Goal: Use online tool/utility: Utilize a website feature to perform a specific function

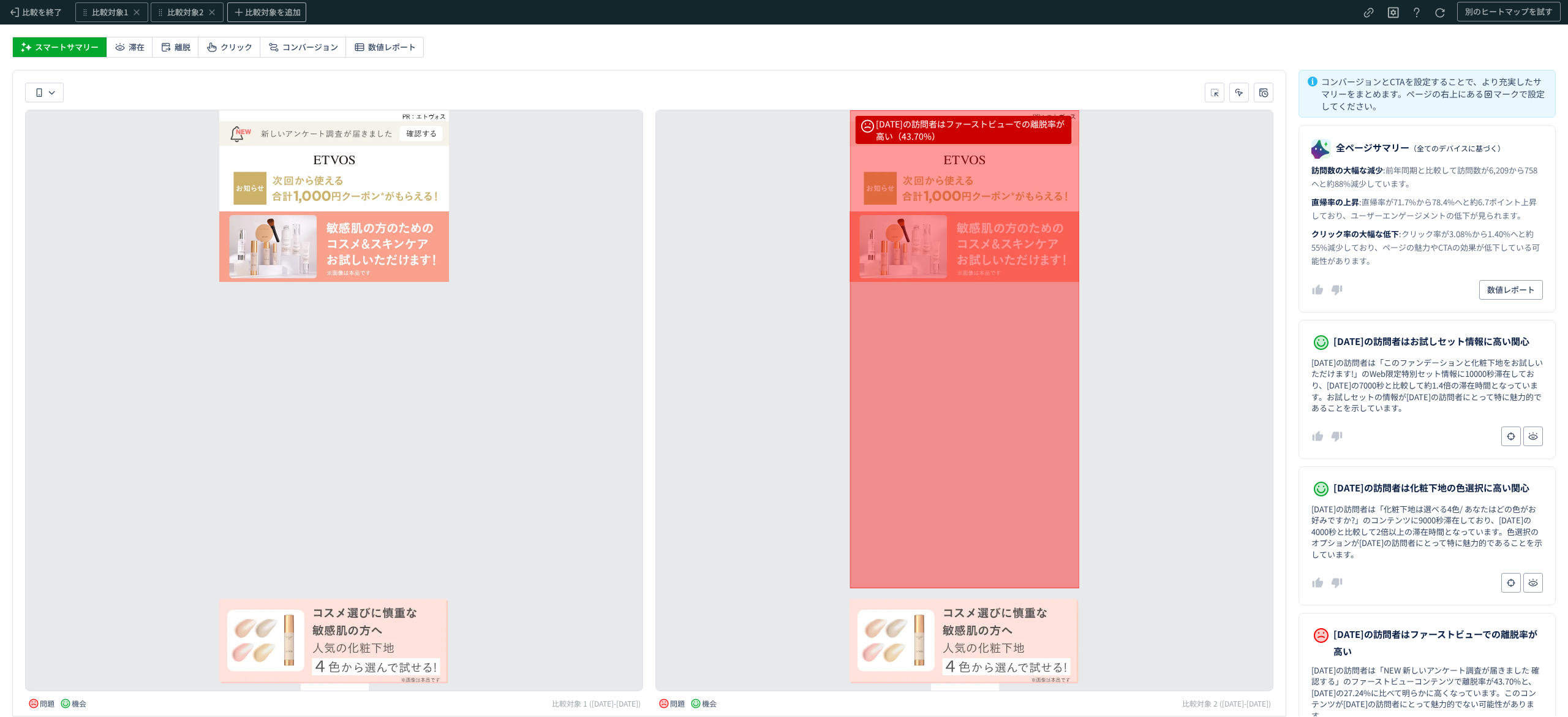
click at [577, 699] on div "比較対象 1 ([DATE]-[DATE])" at bounding box center [597, 703] width 89 height 10
click at [106, 13] on span "比較対象1" at bounding box center [109, 12] width 36 height 11
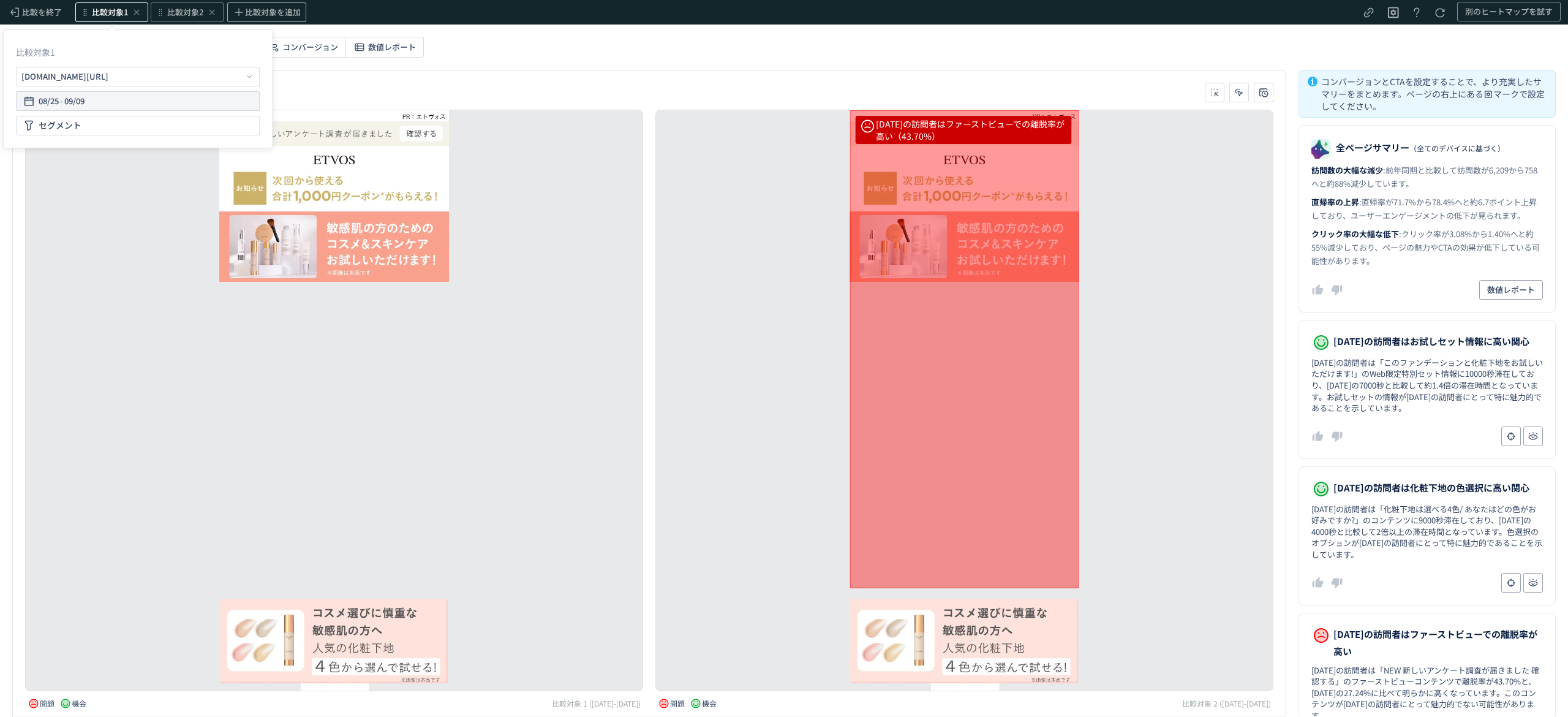
click at [65, 95] on span "09/09" at bounding box center [74, 101] width 20 height 24
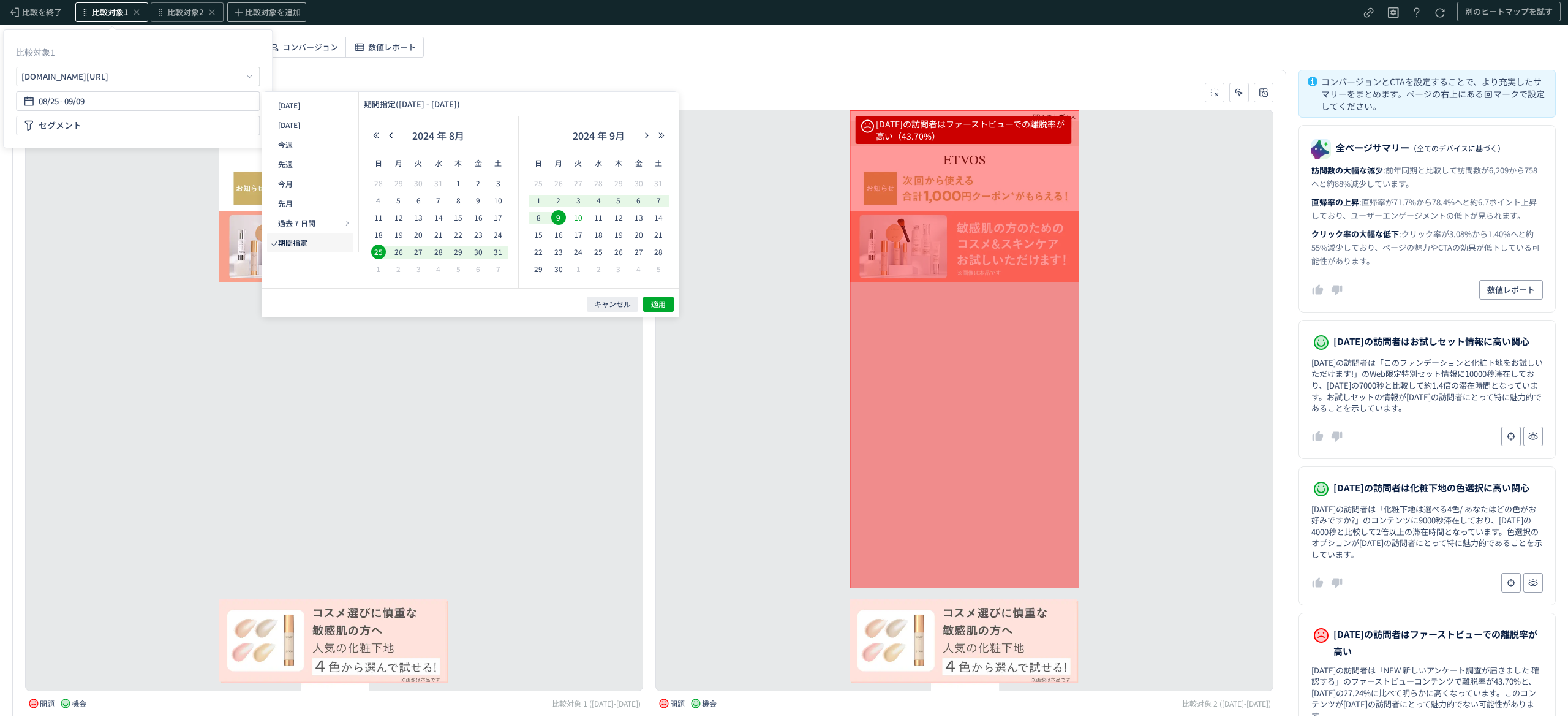
click at [579, 219] on span "10" at bounding box center [578, 217] width 15 height 15
click at [623, 217] on span "12" at bounding box center [619, 217] width 15 height 15
click at [558, 215] on span "9" at bounding box center [559, 217] width 15 height 15
click at [599, 218] on span "11" at bounding box center [598, 217] width 15 height 15
click at [662, 299] on span "適用" at bounding box center [658, 304] width 15 height 10
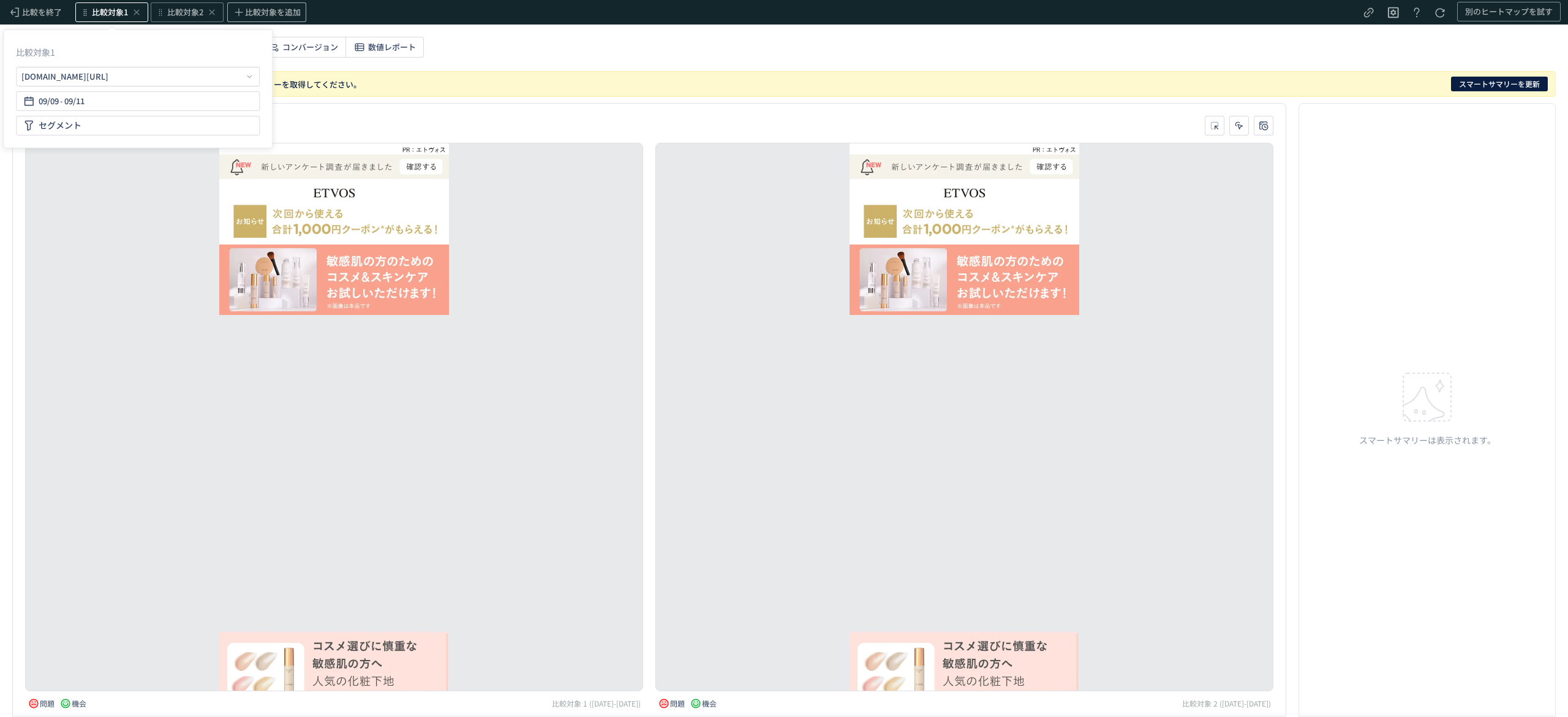
click at [792, 417] on div "heatmap-list-container" at bounding box center [964, 416] width 618 height 548
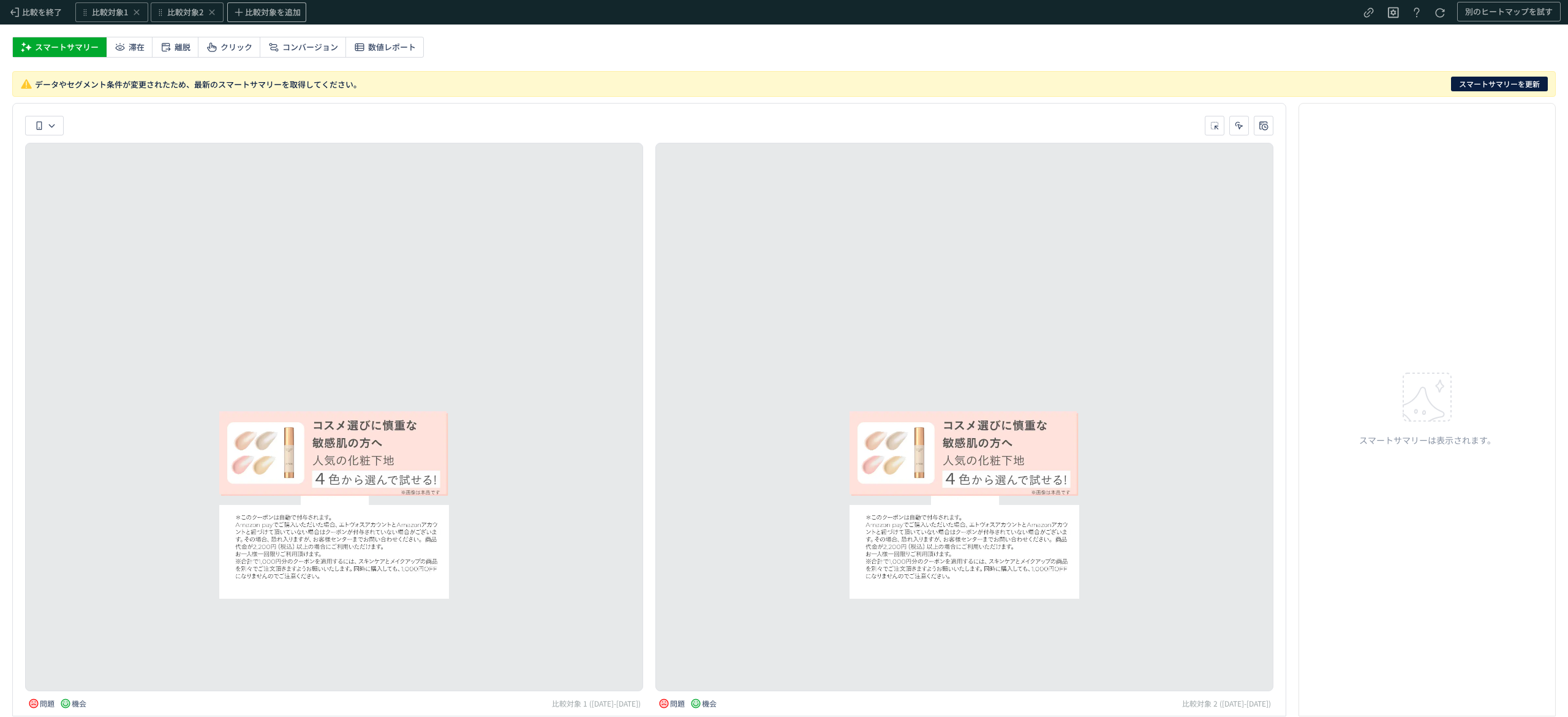
scroll to position [220, 0]
click at [184, 13] on span "比較対象2" at bounding box center [184, 12] width 36 height 11
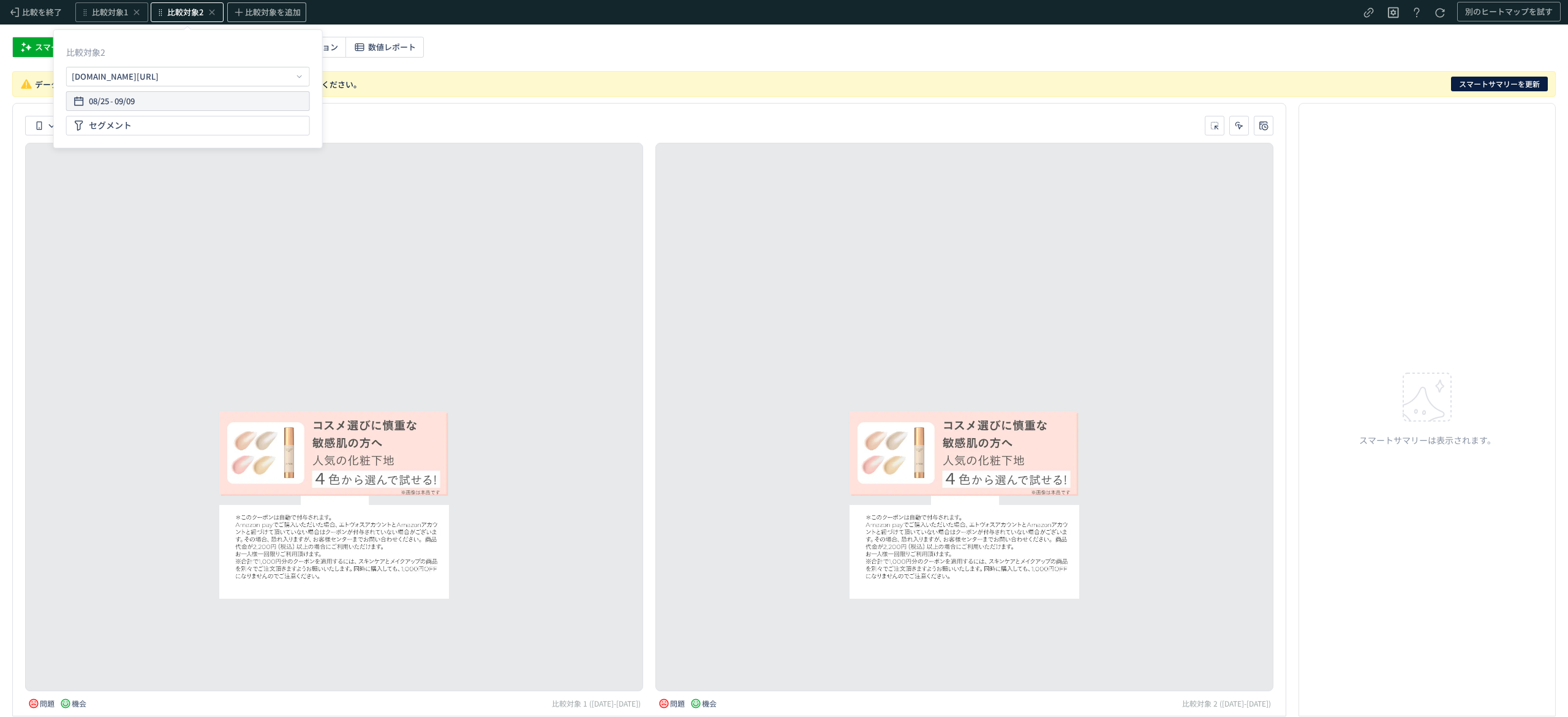
click at [199, 103] on div "08/25 - 09/09" at bounding box center [188, 101] width 232 height 19
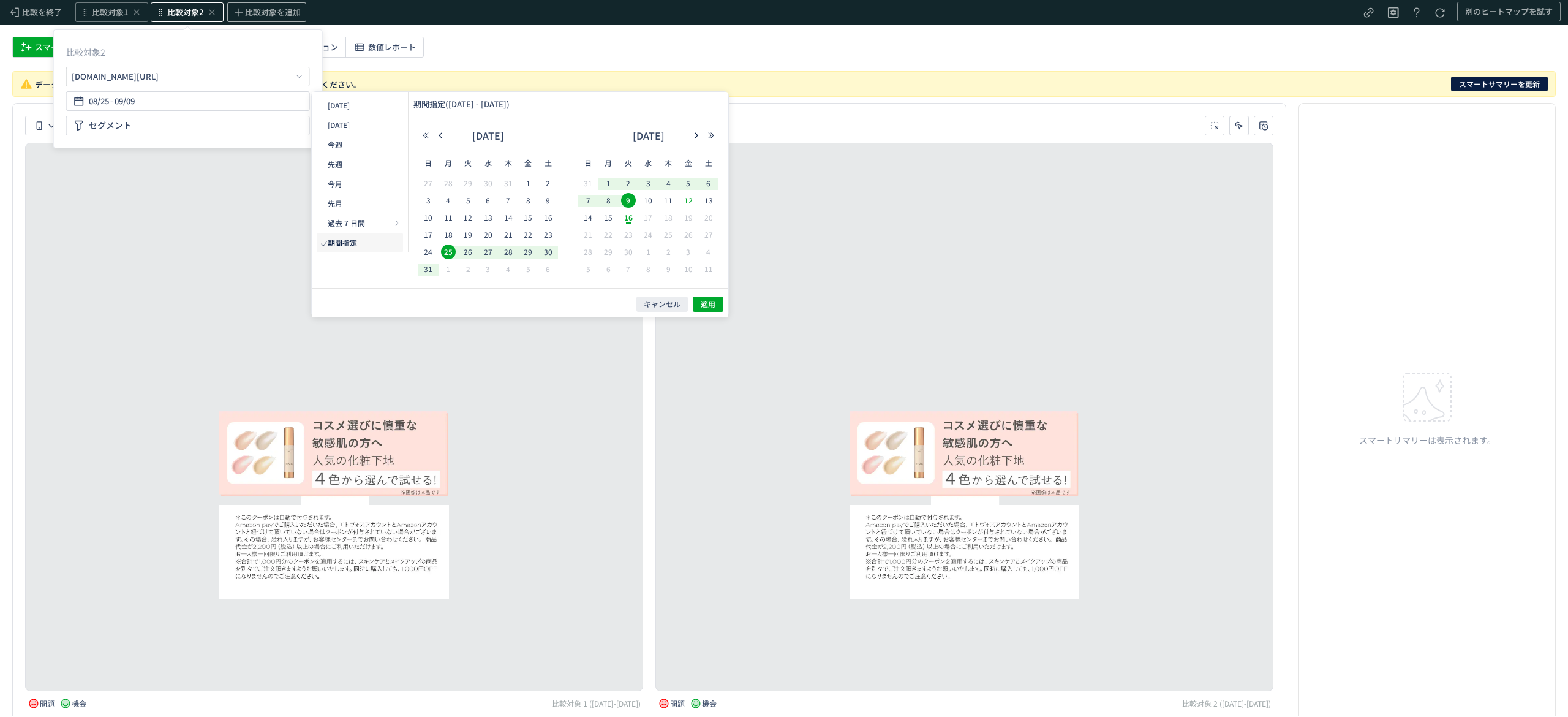
click at [687, 198] on span "12" at bounding box center [688, 200] width 15 height 15
click at [714, 200] on span "13" at bounding box center [709, 200] width 15 height 15
click at [711, 199] on span "13" at bounding box center [709, 200] width 15 height 15
click at [608, 222] on span "15" at bounding box center [608, 217] width 15 height 15
click at [714, 300] on span "適用" at bounding box center [708, 304] width 15 height 10
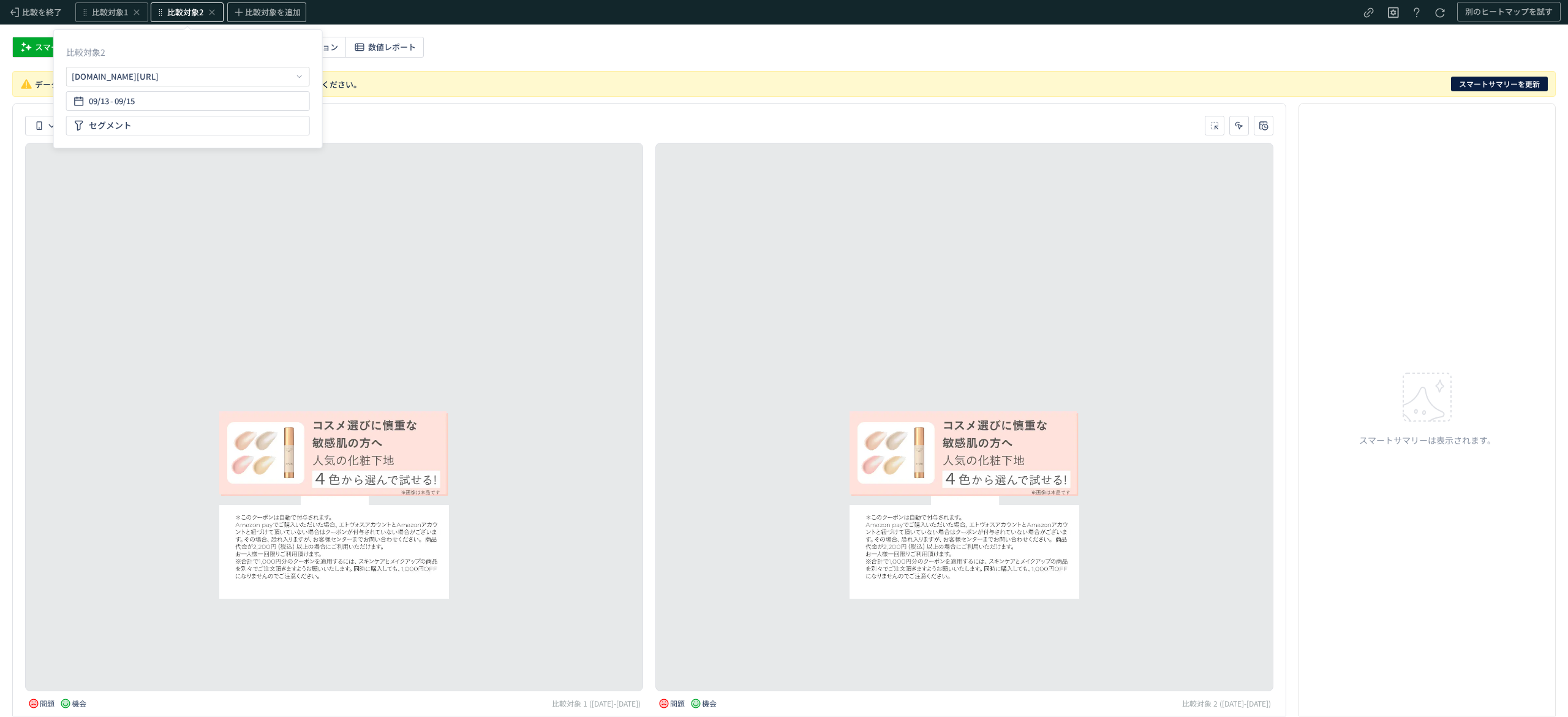
click at [554, 53] on div "スマートサマリー 滞在 離脱 クリック コンバージョン 数値レポート" at bounding box center [784, 50] width 1544 height 27
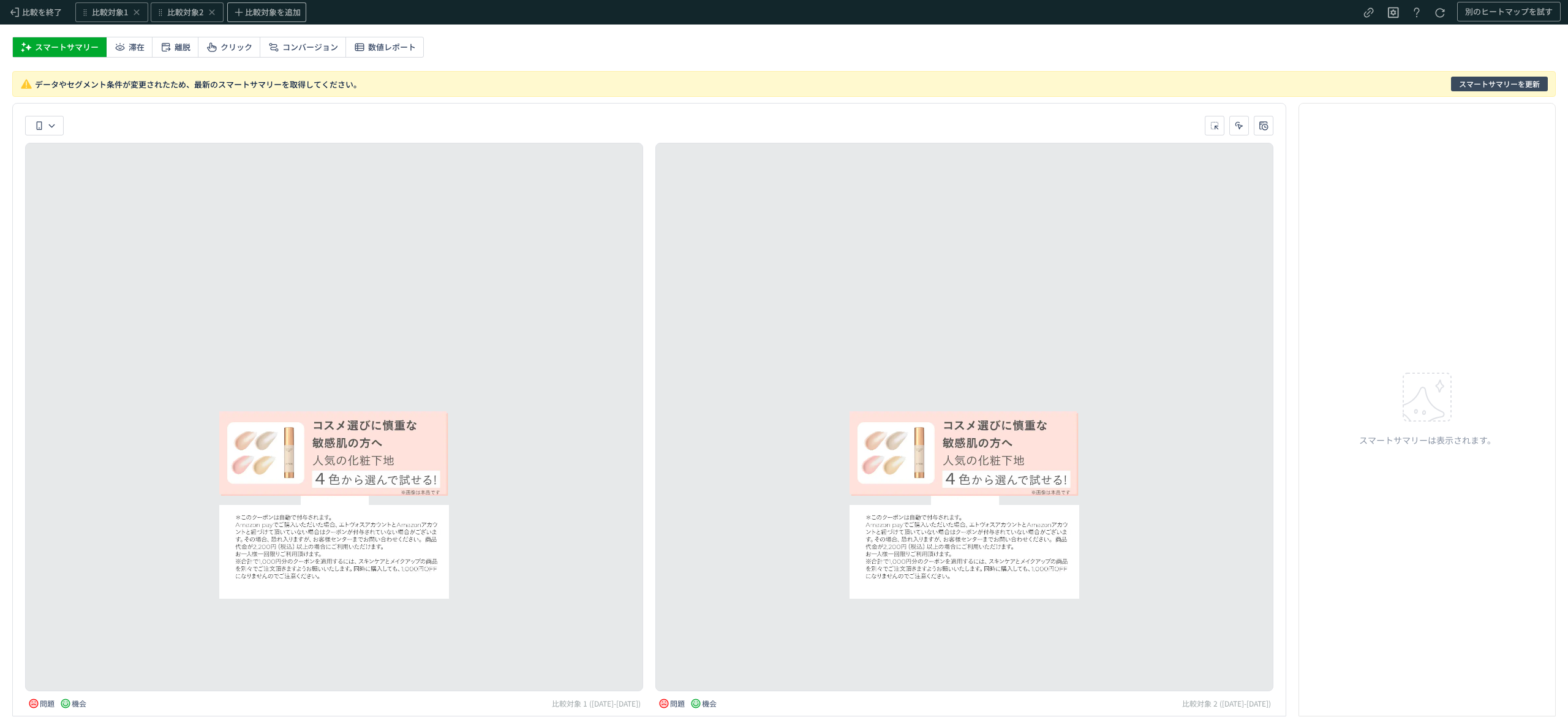
click at [1483, 85] on span "スマートサマリーを更新" at bounding box center [1500, 84] width 81 height 15
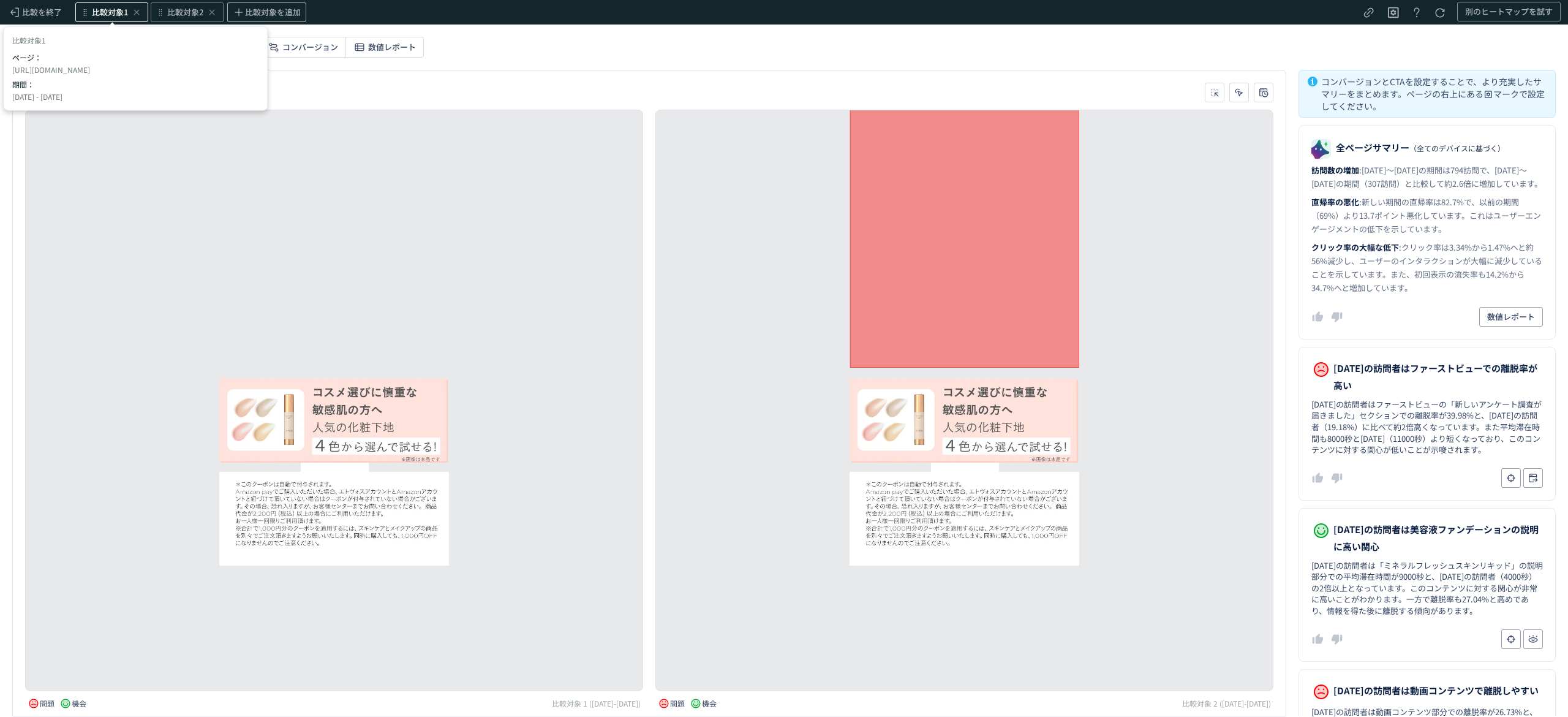
click at [113, 10] on span "比較対象1" at bounding box center [109, 12] width 36 height 11
click at [89, 100] on div "09/09 - 09/11" at bounding box center [138, 101] width 232 height 19
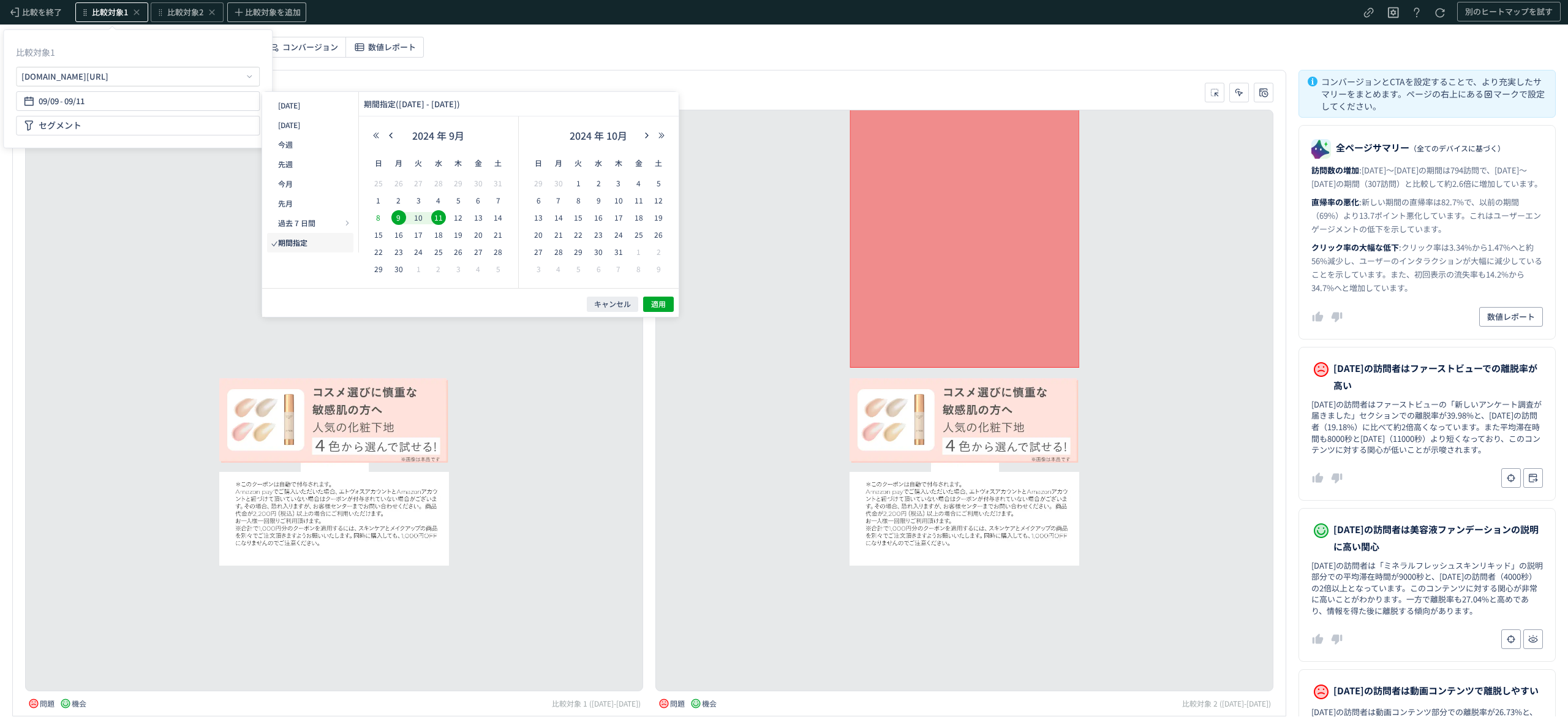
click at [378, 214] on span "8" at bounding box center [378, 217] width 15 height 15
click at [423, 216] on span "10" at bounding box center [418, 217] width 15 height 15
click at [656, 300] on span "適用" at bounding box center [658, 304] width 15 height 10
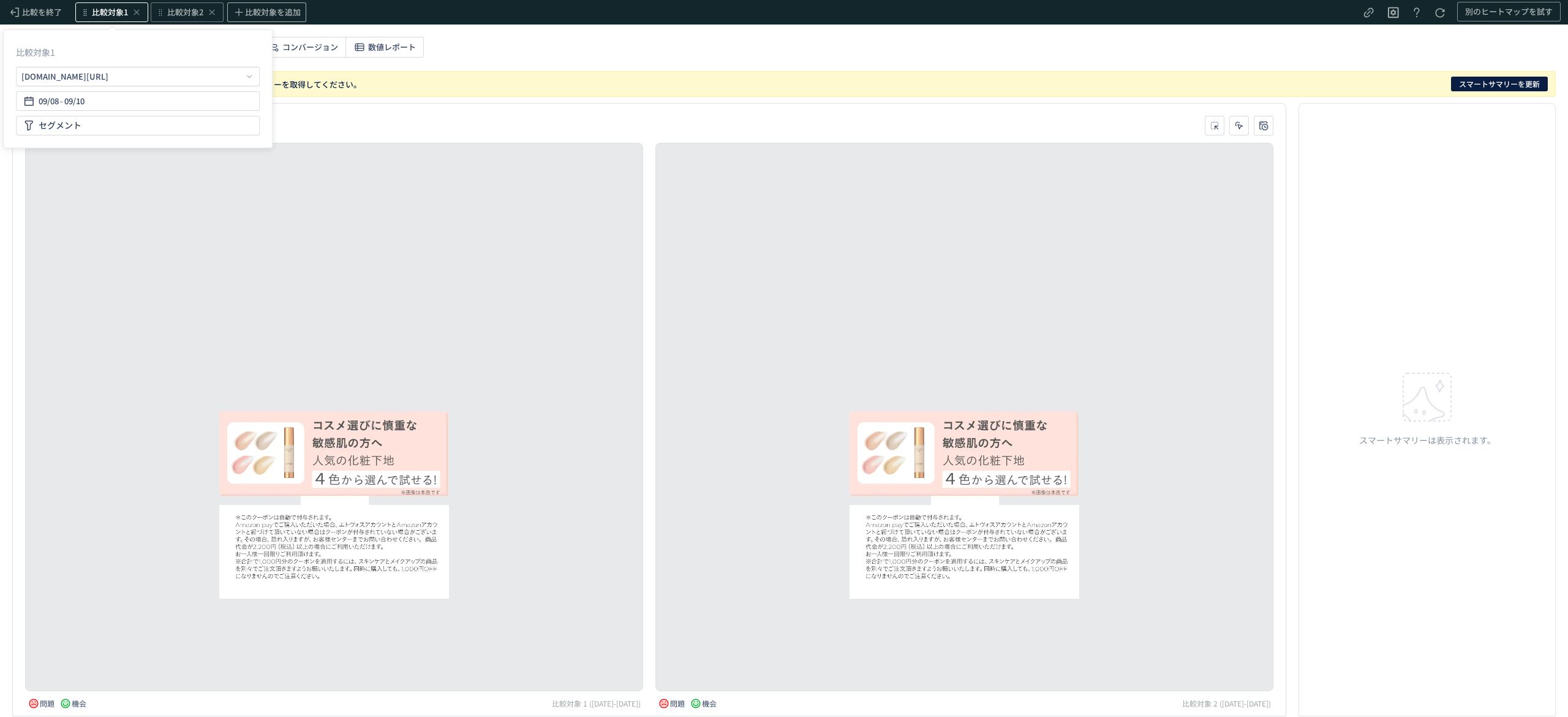
click at [672, 52] on div "スマートサマリー 滞在 離脱 クリック コンバージョン 数値レポート" at bounding box center [784, 50] width 1544 height 27
click at [179, 13] on span "比較対象2" at bounding box center [184, 12] width 36 height 11
click at [165, 100] on div "09/13 - 09/15" at bounding box center [188, 101] width 232 height 19
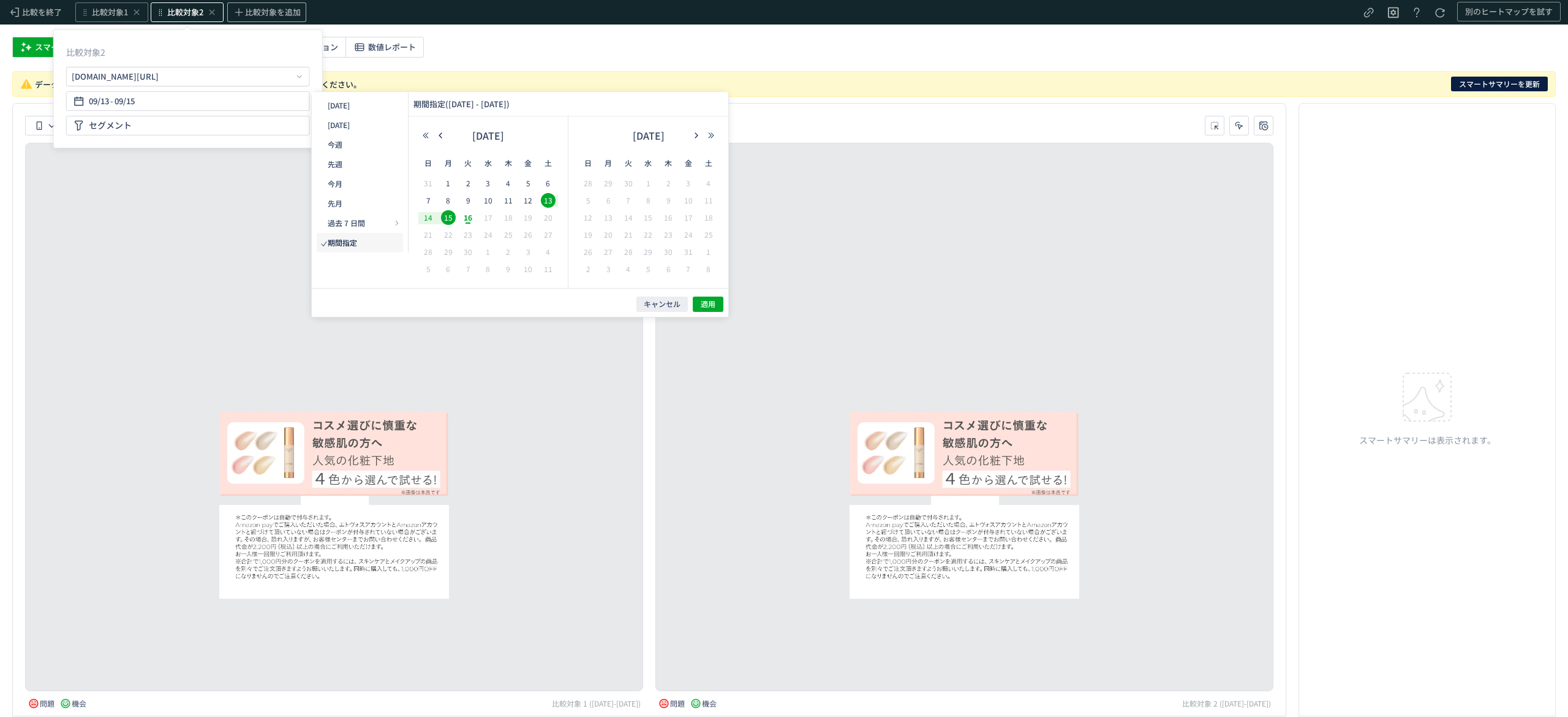
click at [427, 217] on span "14" at bounding box center [428, 217] width 15 height 15
click at [470, 219] on span "16" at bounding box center [468, 217] width 15 height 15
click at [706, 303] on span "適用" at bounding box center [708, 304] width 15 height 10
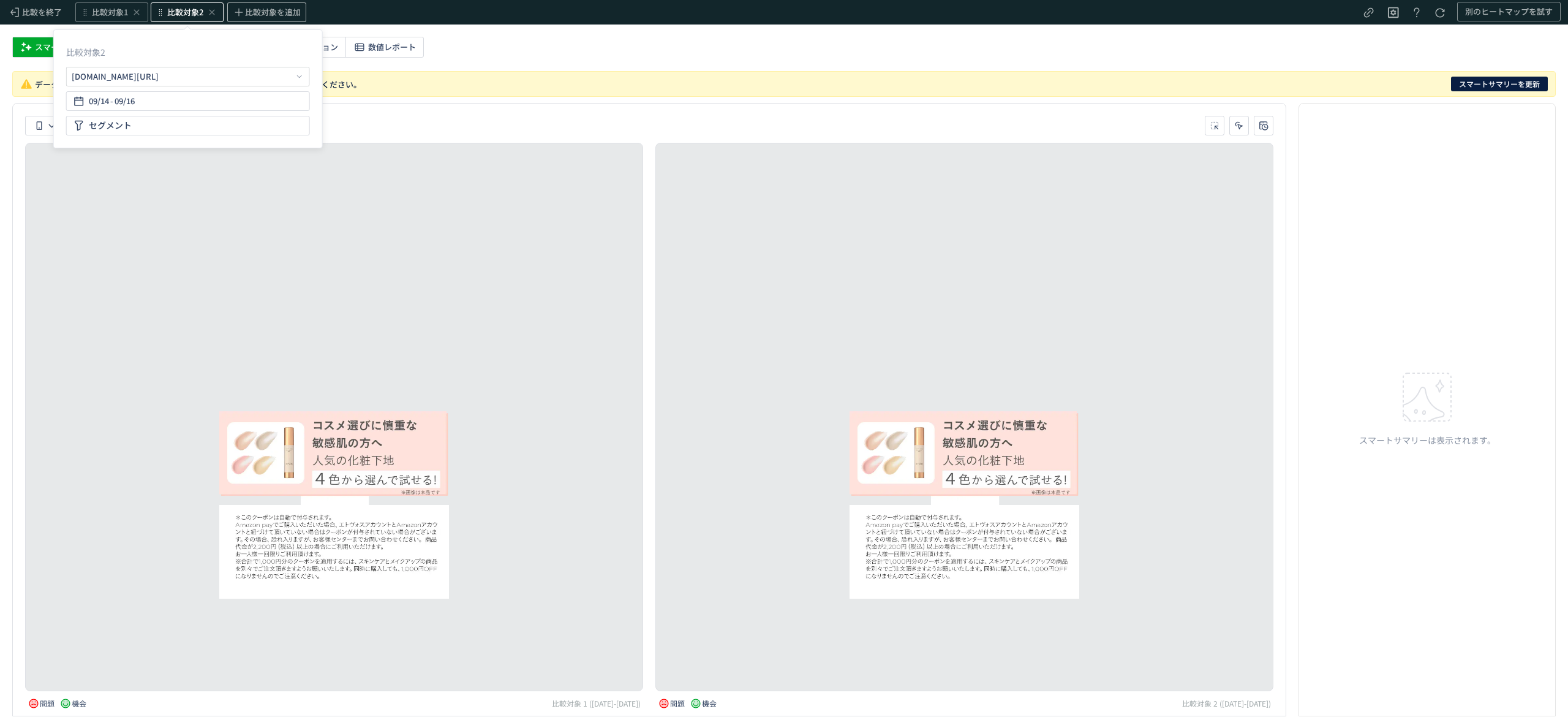
click at [676, 87] on div "データやセグメント条件が変更されたため、最新のスマートサマリーを取得してください。 スマートサマリーを更新" at bounding box center [784, 83] width 1544 height 25
click at [177, 11] on span "比較対象2" at bounding box center [184, 12] width 36 height 11
click at [568, 56] on div "スマートサマリー 滞在 離脱 クリック コンバージョン 数値レポート" at bounding box center [784, 50] width 1544 height 27
click at [189, 14] on span "比較対象2" at bounding box center [184, 12] width 36 height 11
click at [133, 101] on span "09/16" at bounding box center [124, 101] width 20 height 24
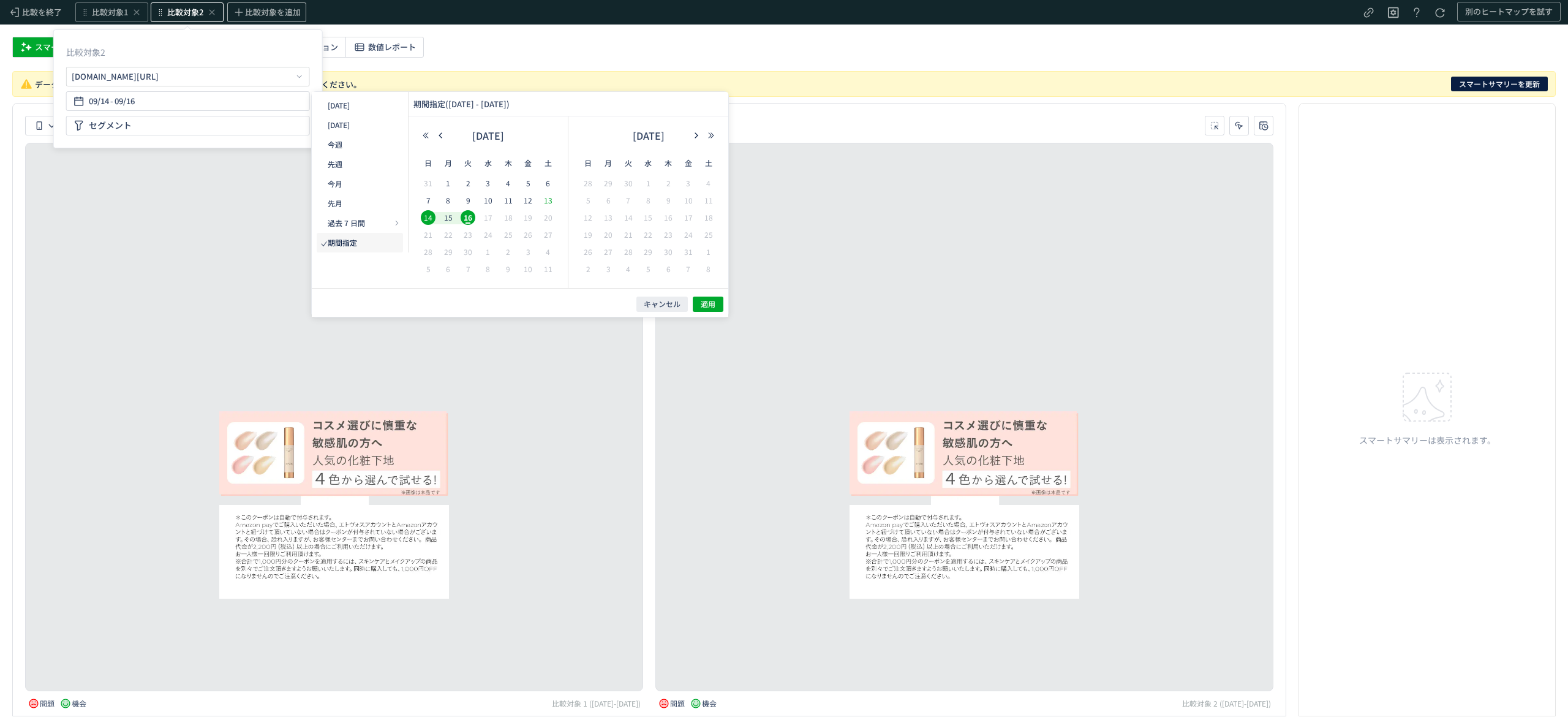
click at [552, 198] on span "13" at bounding box center [548, 200] width 15 height 15
click at [448, 219] on span "15" at bounding box center [448, 217] width 15 height 15
click at [711, 306] on span "適用" at bounding box center [708, 304] width 15 height 10
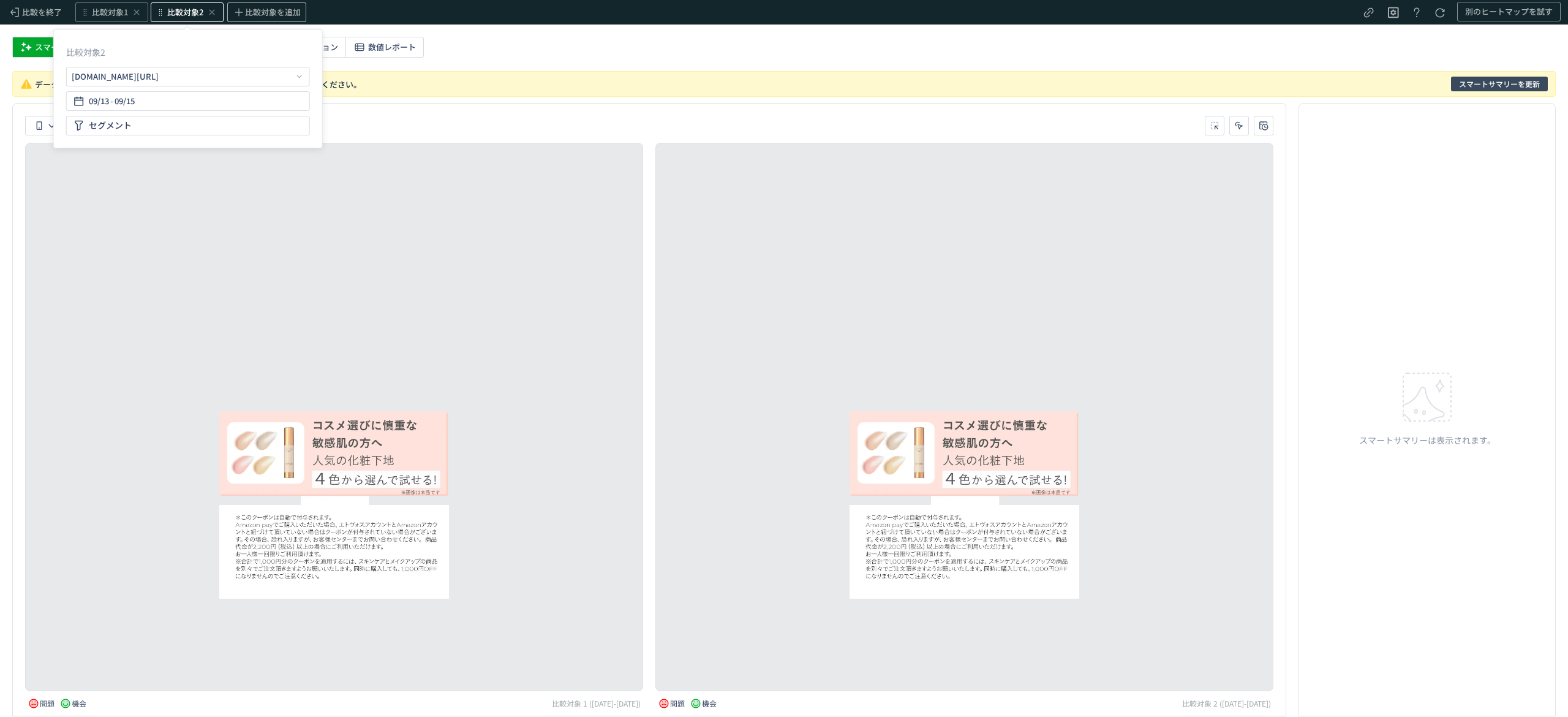
click at [1486, 83] on span "スマートサマリーを更新" at bounding box center [1500, 84] width 81 height 15
